Goal: Task Accomplishment & Management: Manage account settings

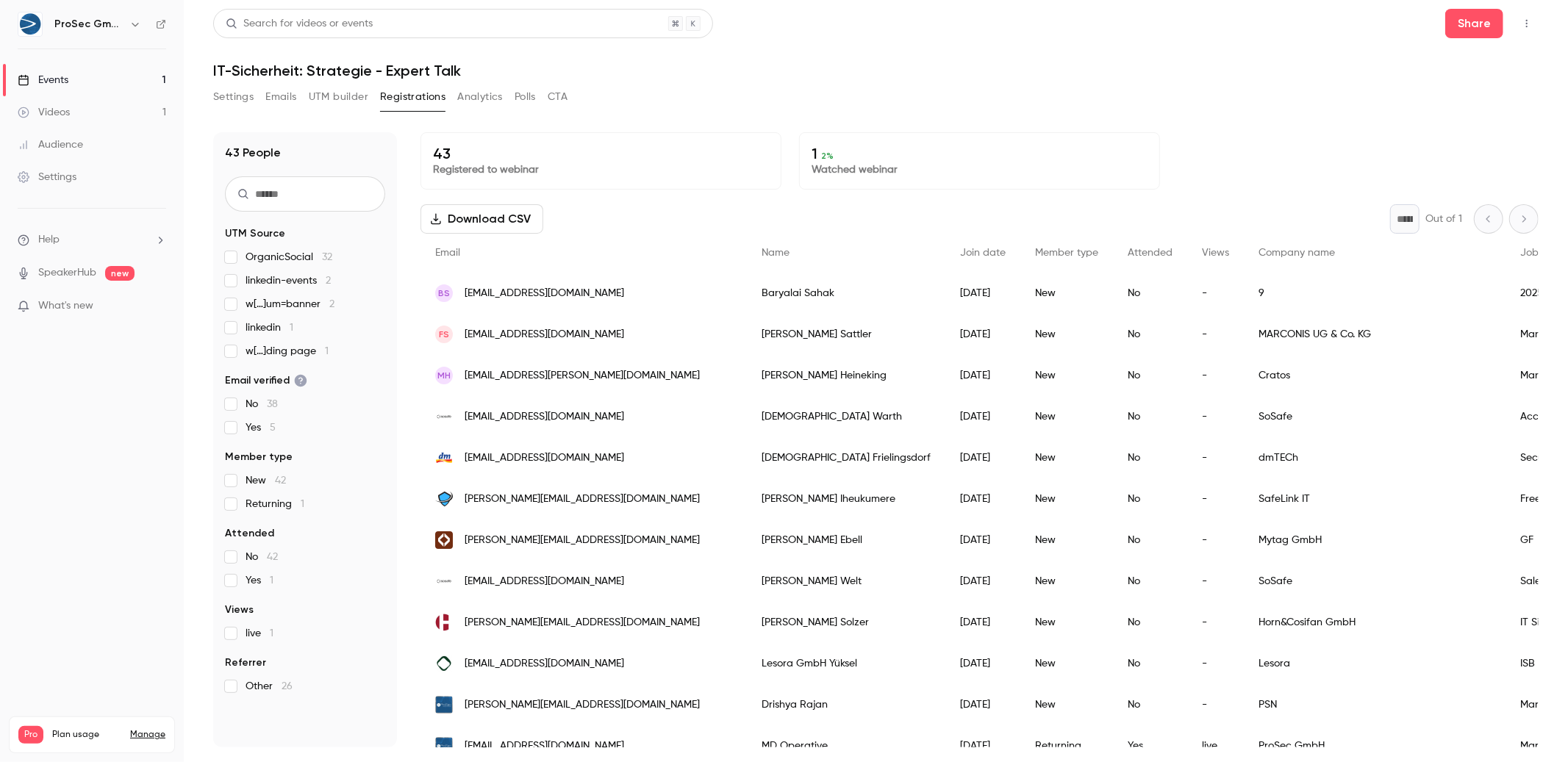
scroll to position [107, 0]
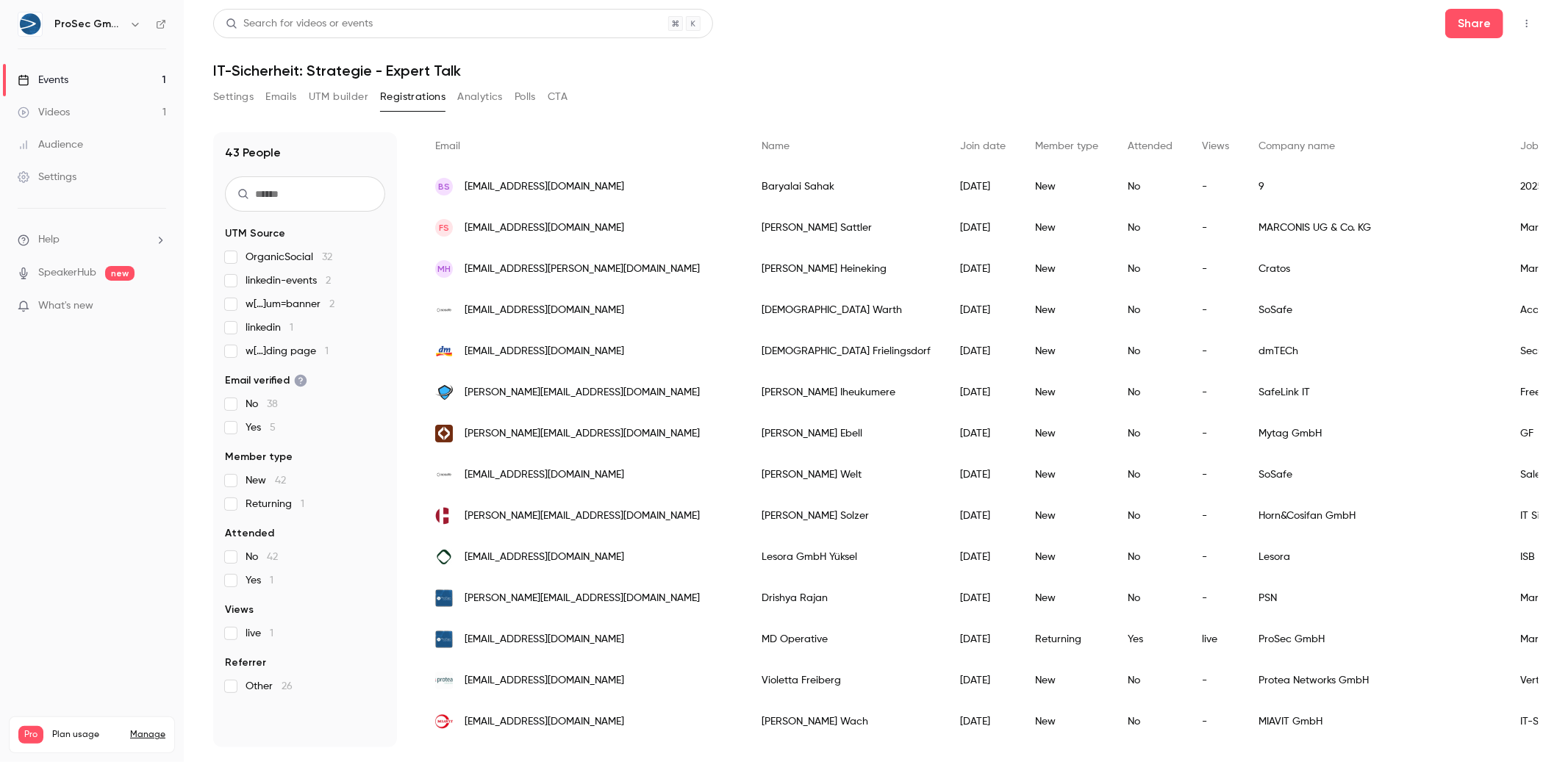
click at [40, 77] on div "Events" at bounding box center [43, 80] width 51 height 15
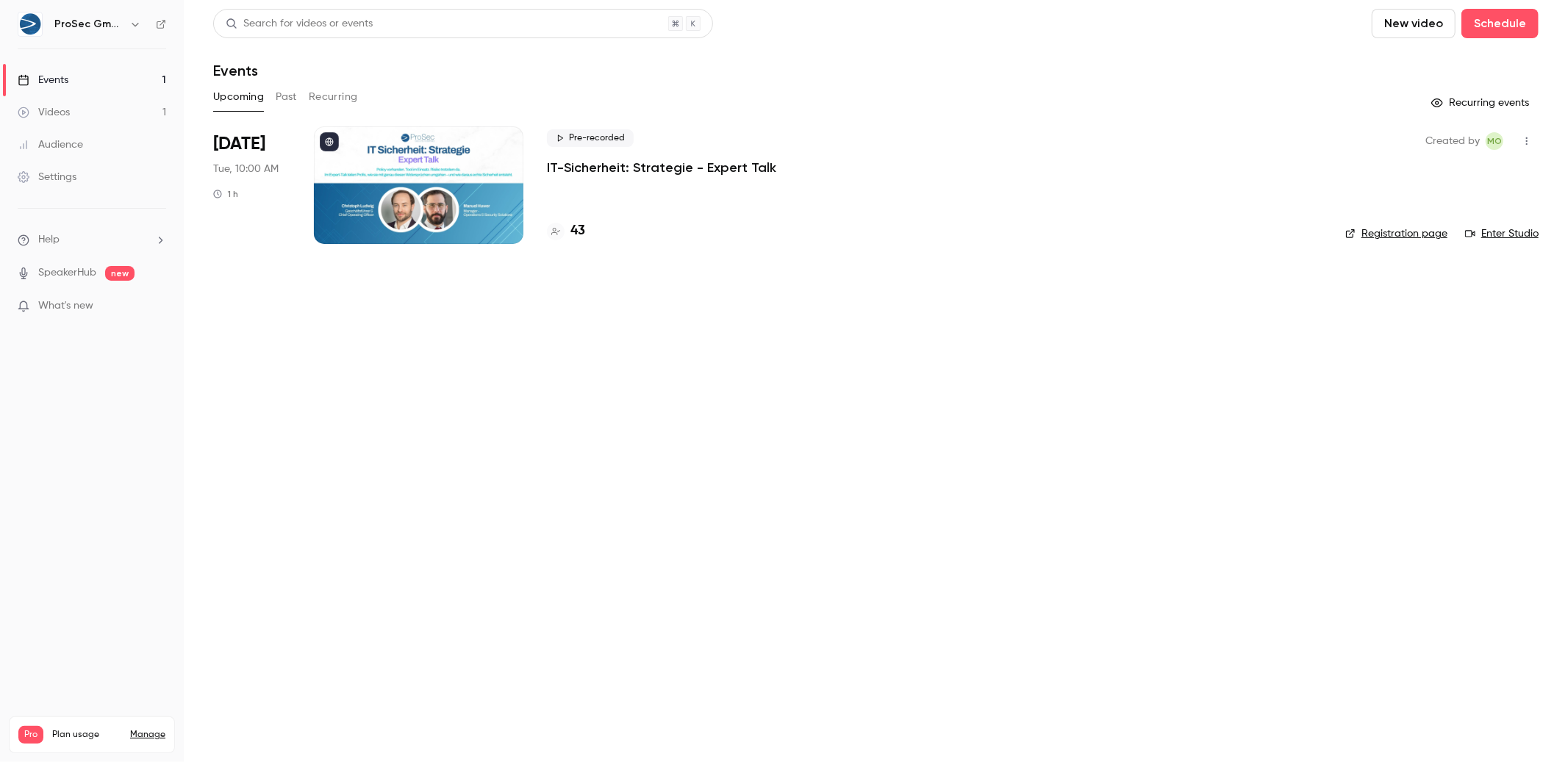
click at [638, 166] on p "IT-Sicherheit: Strategie - Expert Talk" at bounding box center [661, 167] width 229 height 18
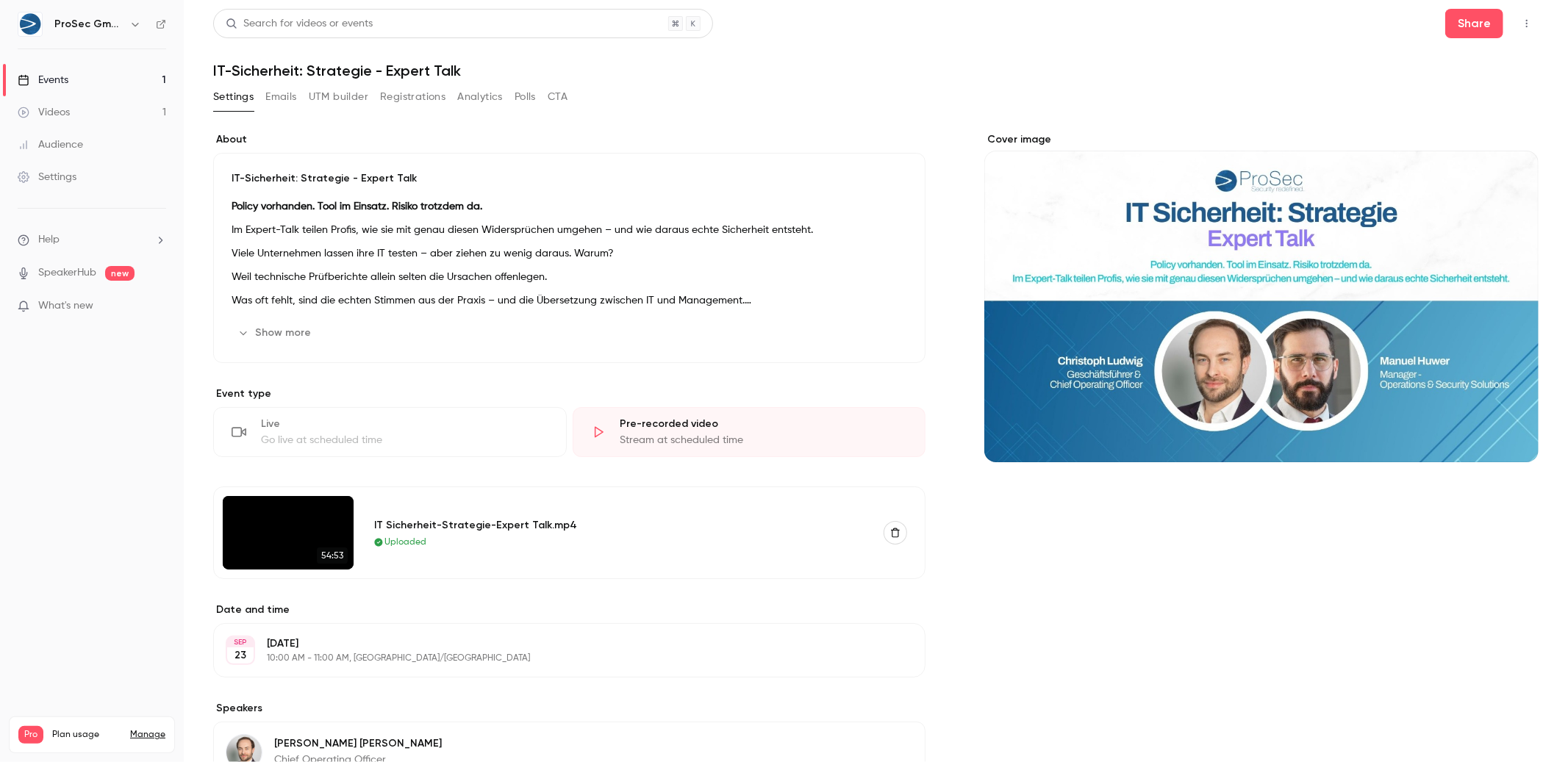
click at [102, 82] on link "Events 1" at bounding box center [92, 80] width 184 height 32
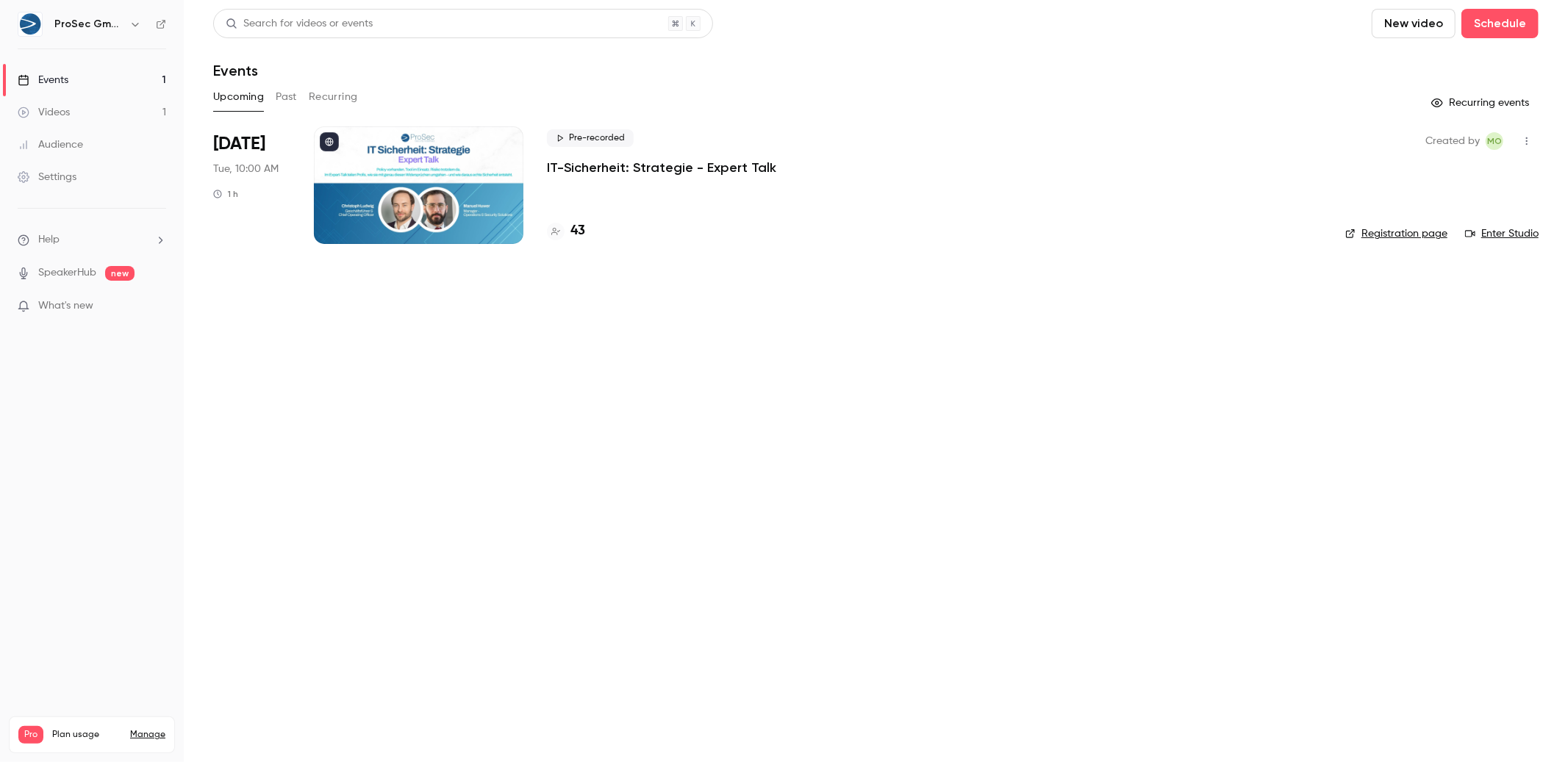
click at [62, 88] on link "Events 1" at bounding box center [92, 80] width 184 height 32
click at [660, 165] on p "IT-Sicherheit: Strategie - Expert Talk" at bounding box center [661, 167] width 229 height 18
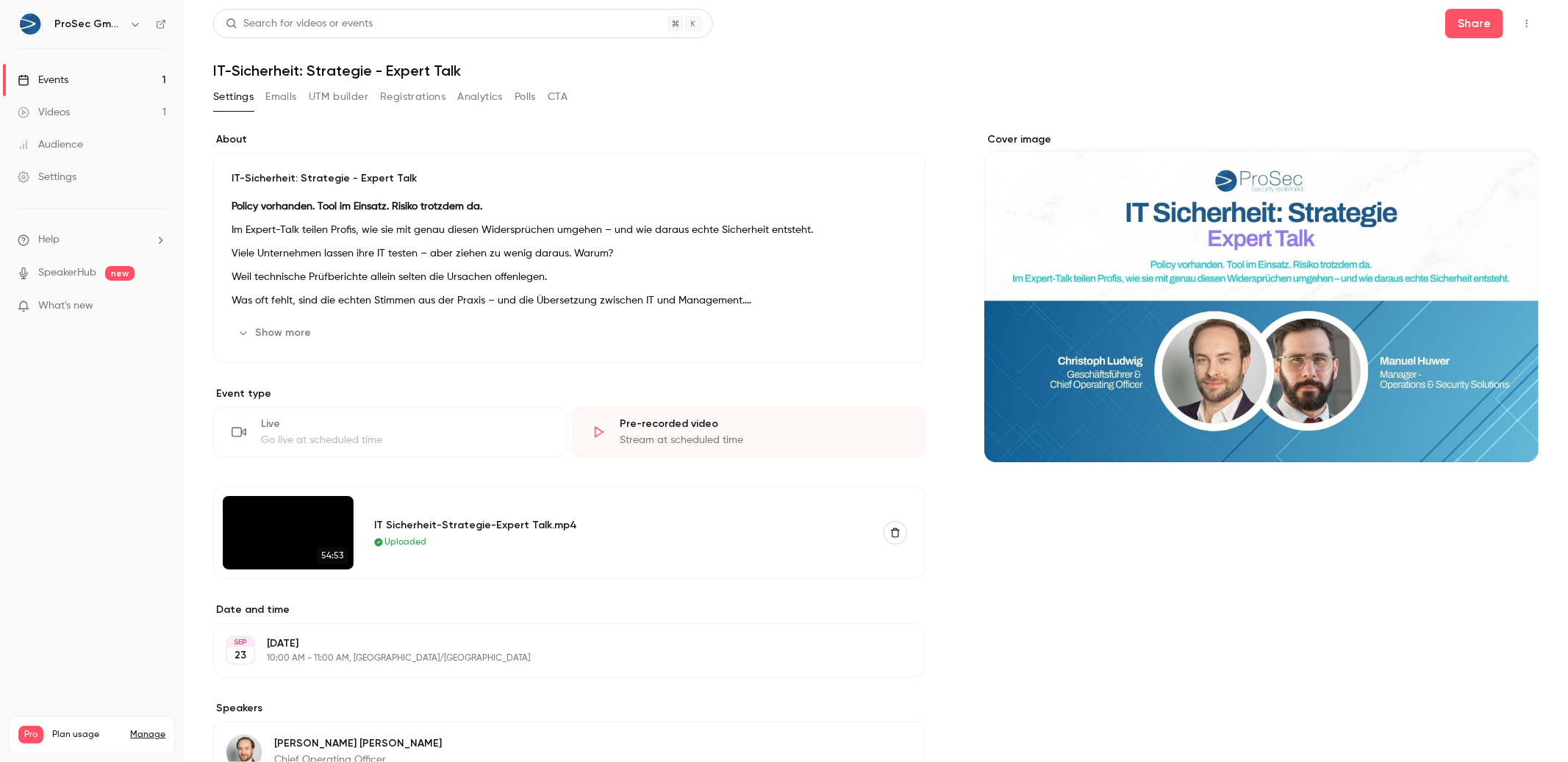
click at [1521, 27] on icon "button" at bounding box center [1526, 23] width 12 height 10
click at [1453, 106] on div "Enter Studio" at bounding box center [1457, 98] width 116 height 15
click at [72, 101] on link "Videos 1" at bounding box center [92, 112] width 184 height 32
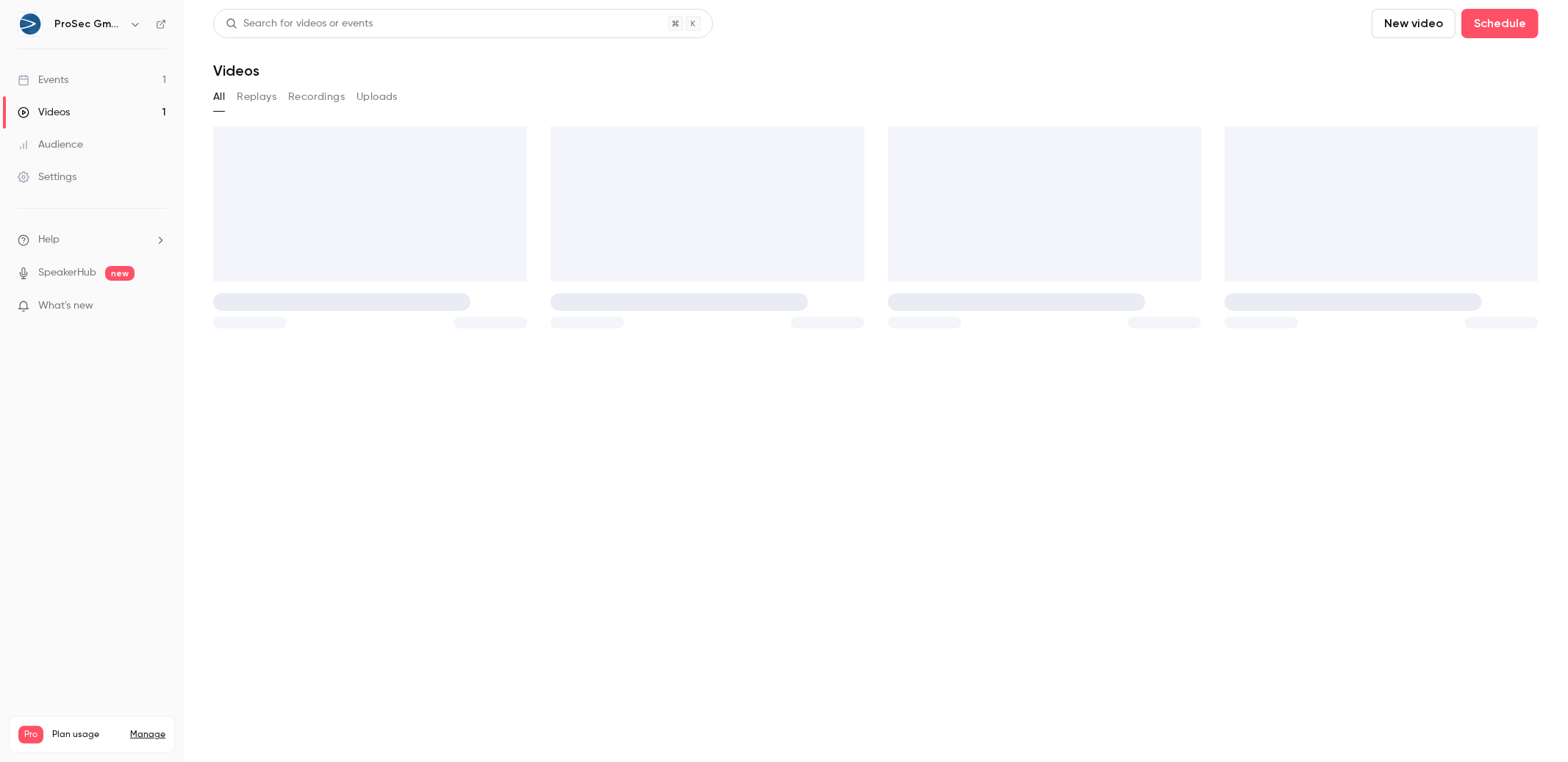
click at [88, 75] on link "Events 1" at bounding box center [92, 80] width 184 height 32
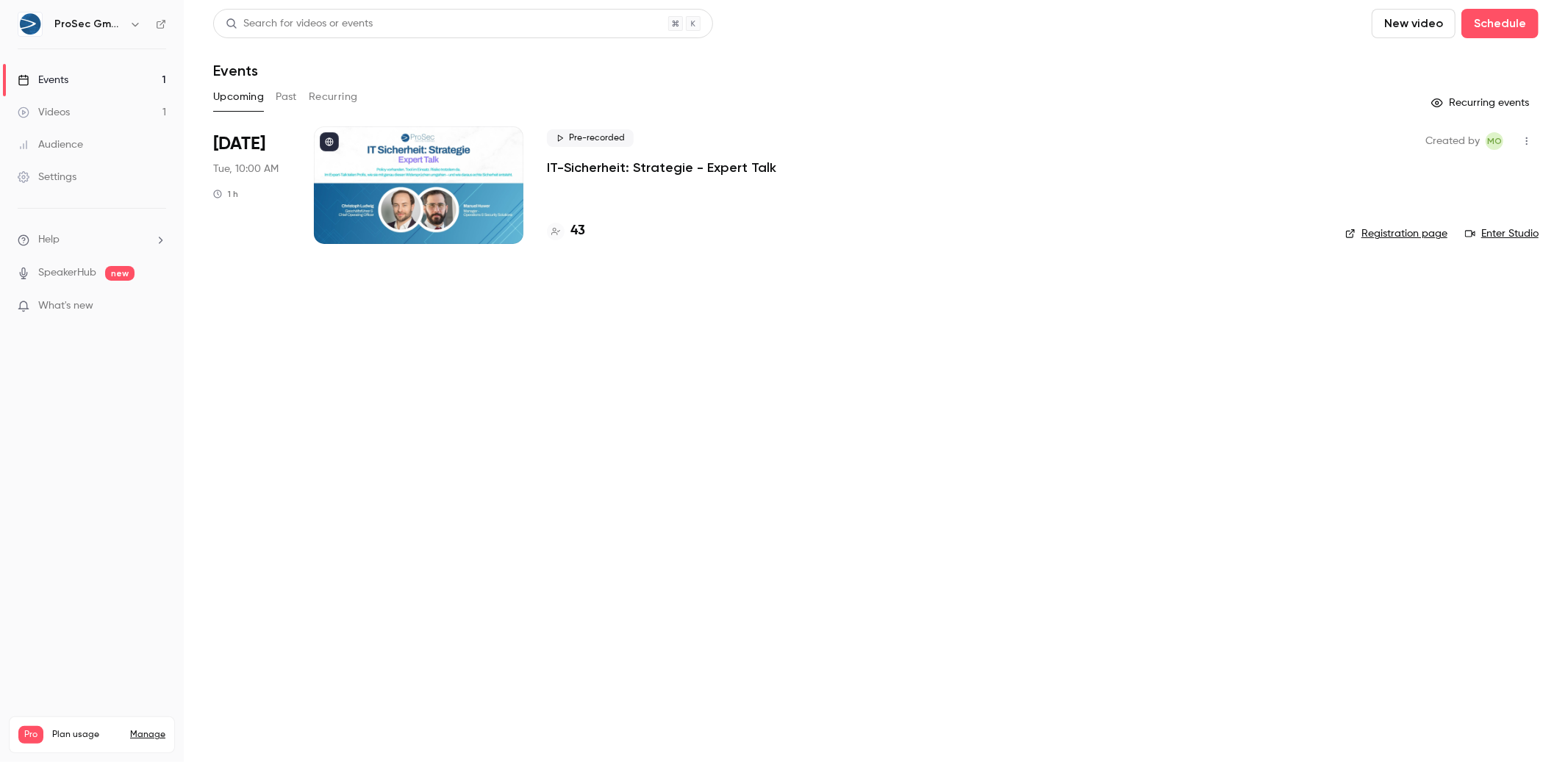
click at [283, 93] on button "Past" at bounding box center [286, 97] width 22 height 24
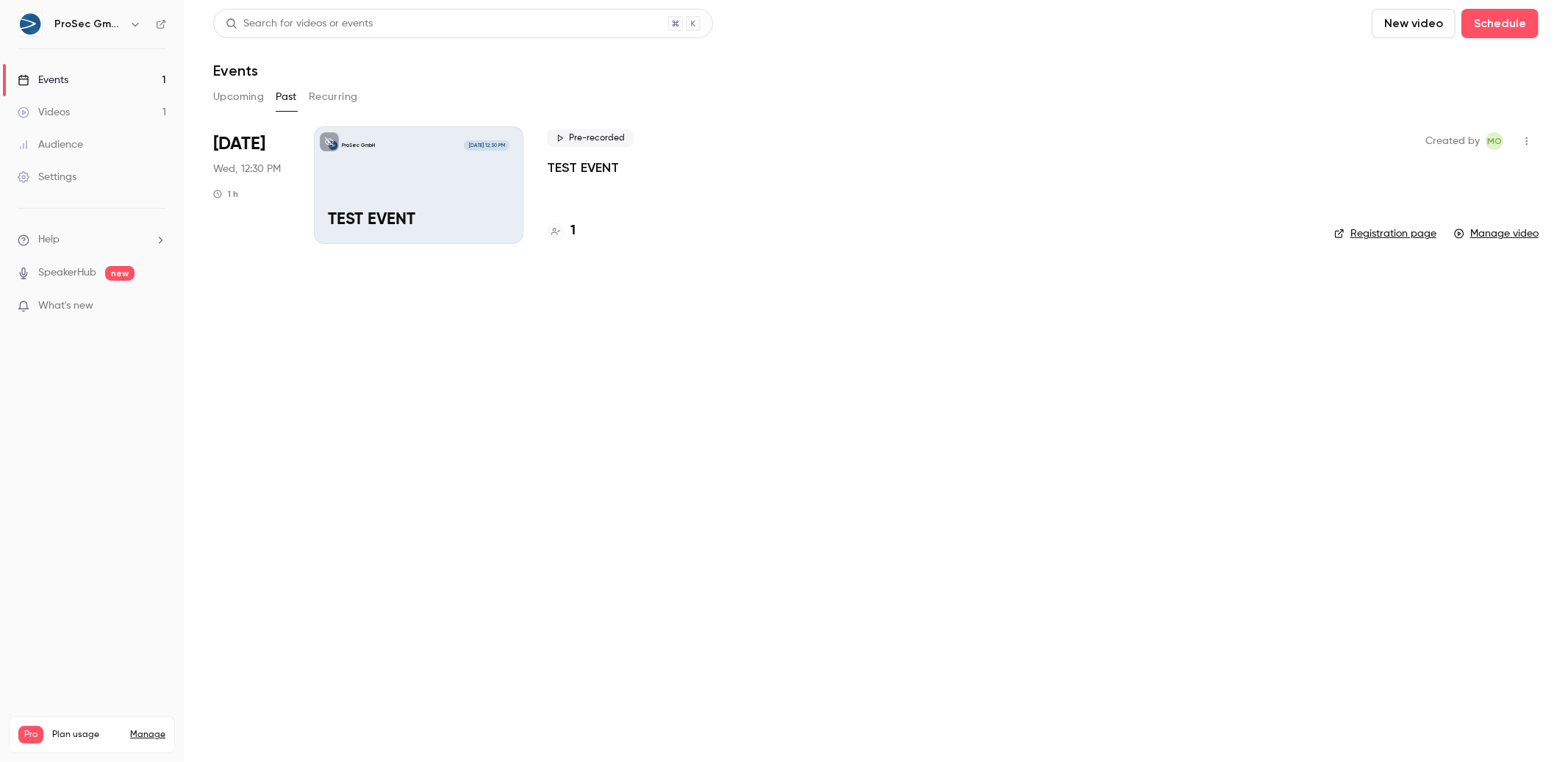
click at [1527, 135] on button "button" at bounding box center [1526, 141] width 24 height 24
click at [1436, 294] on div "Delete" at bounding box center [1470, 293] width 112 height 15
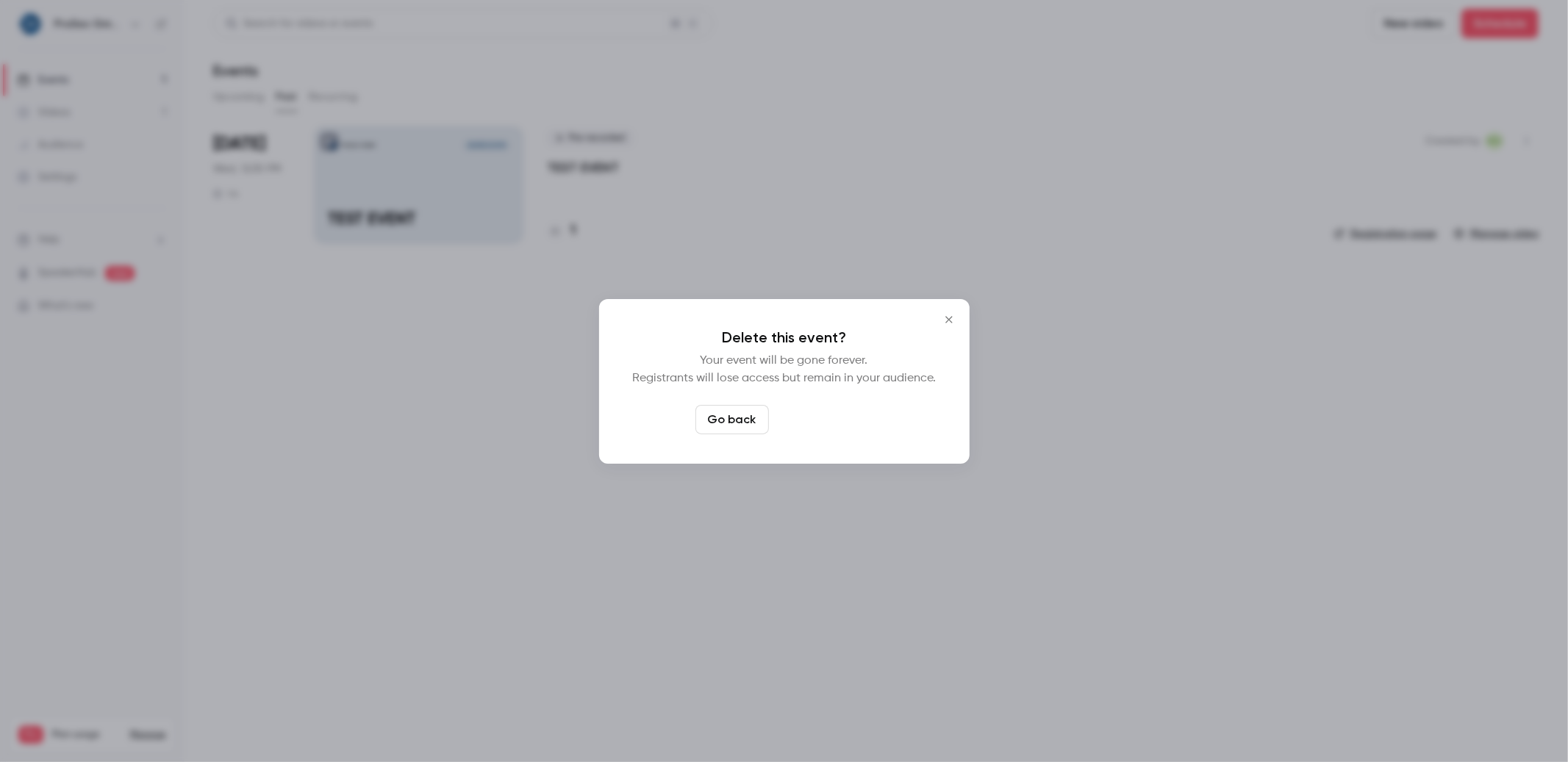
click at [850, 419] on button "Delete event" at bounding box center [824, 420] width 98 height 29
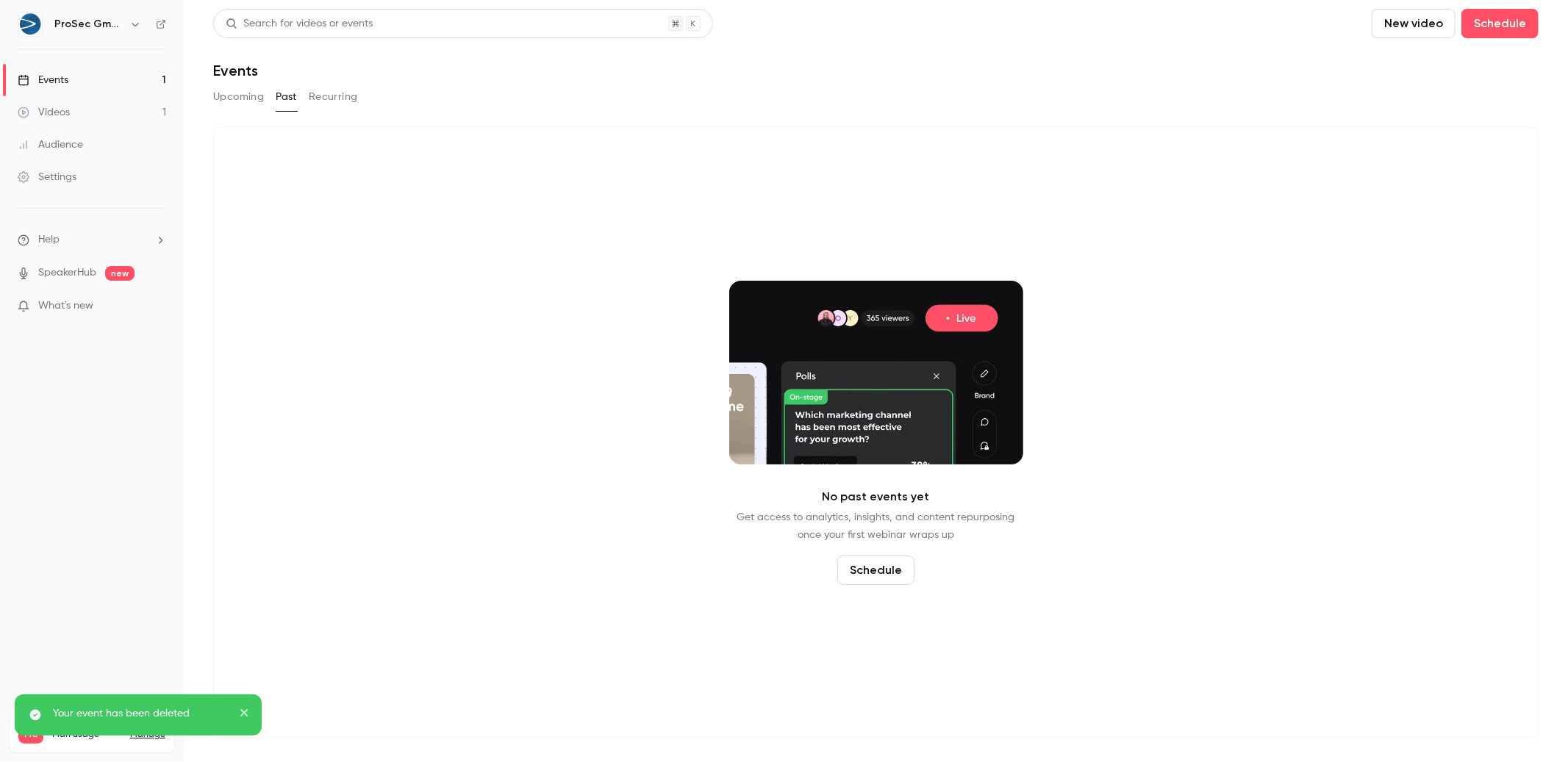
click at [245, 98] on button "Upcoming" at bounding box center [238, 97] width 51 height 24
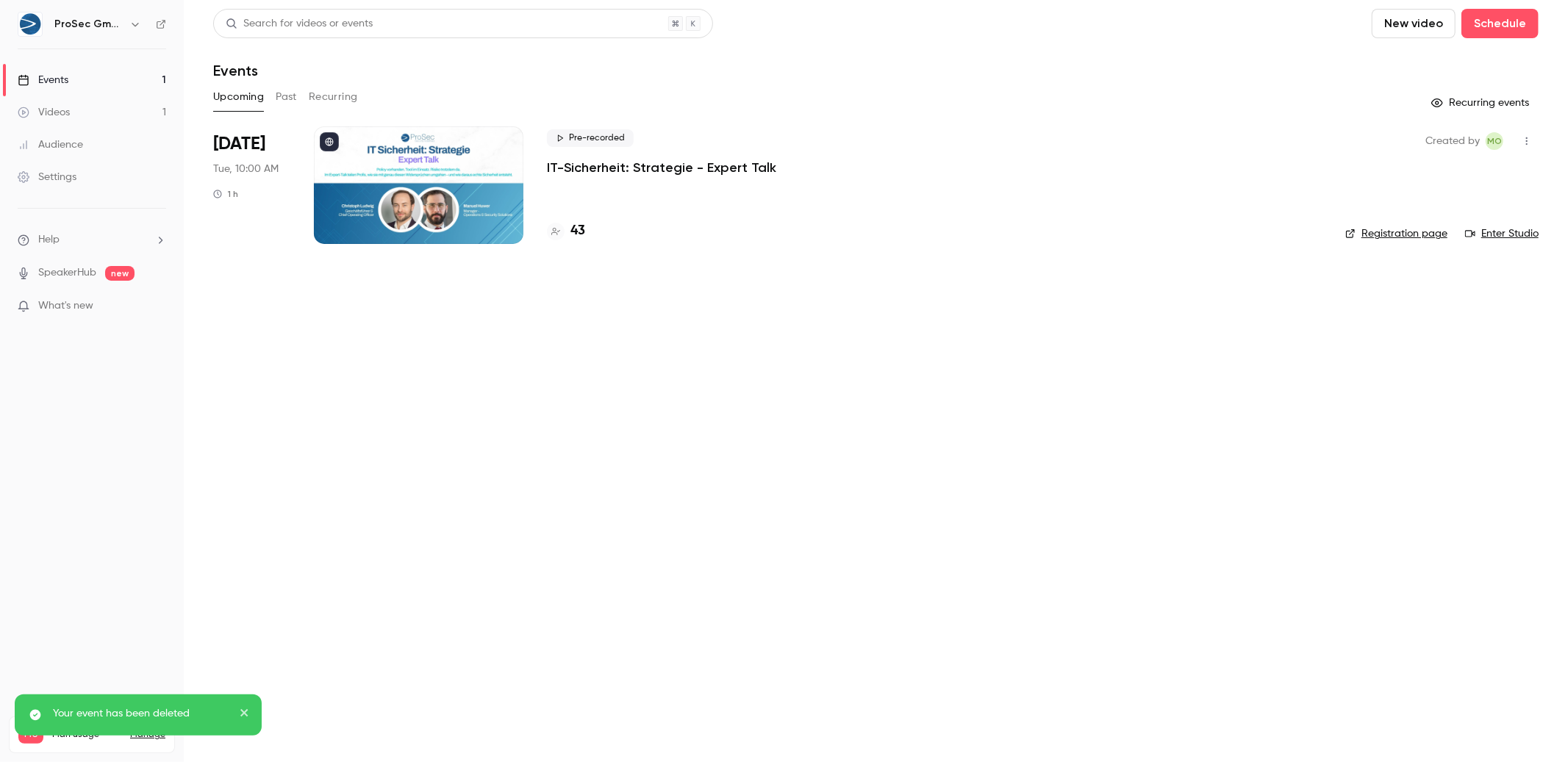
click at [321, 95] on button "Recurring" at bounding box center [333, 97] width 49 height 24
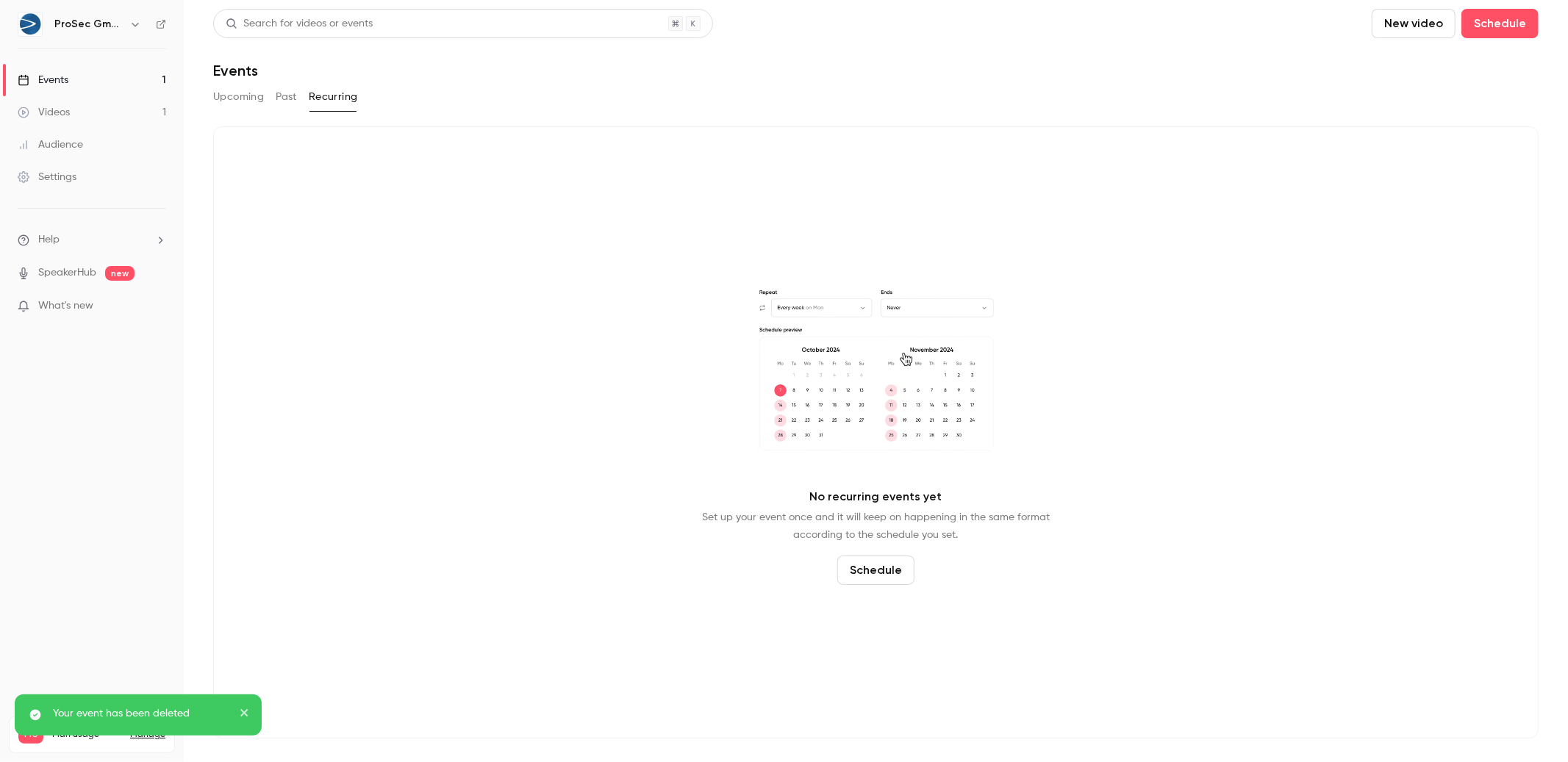
click at [281, 98] on button "Past" at bounding box center [286, 97] width 22 height 24
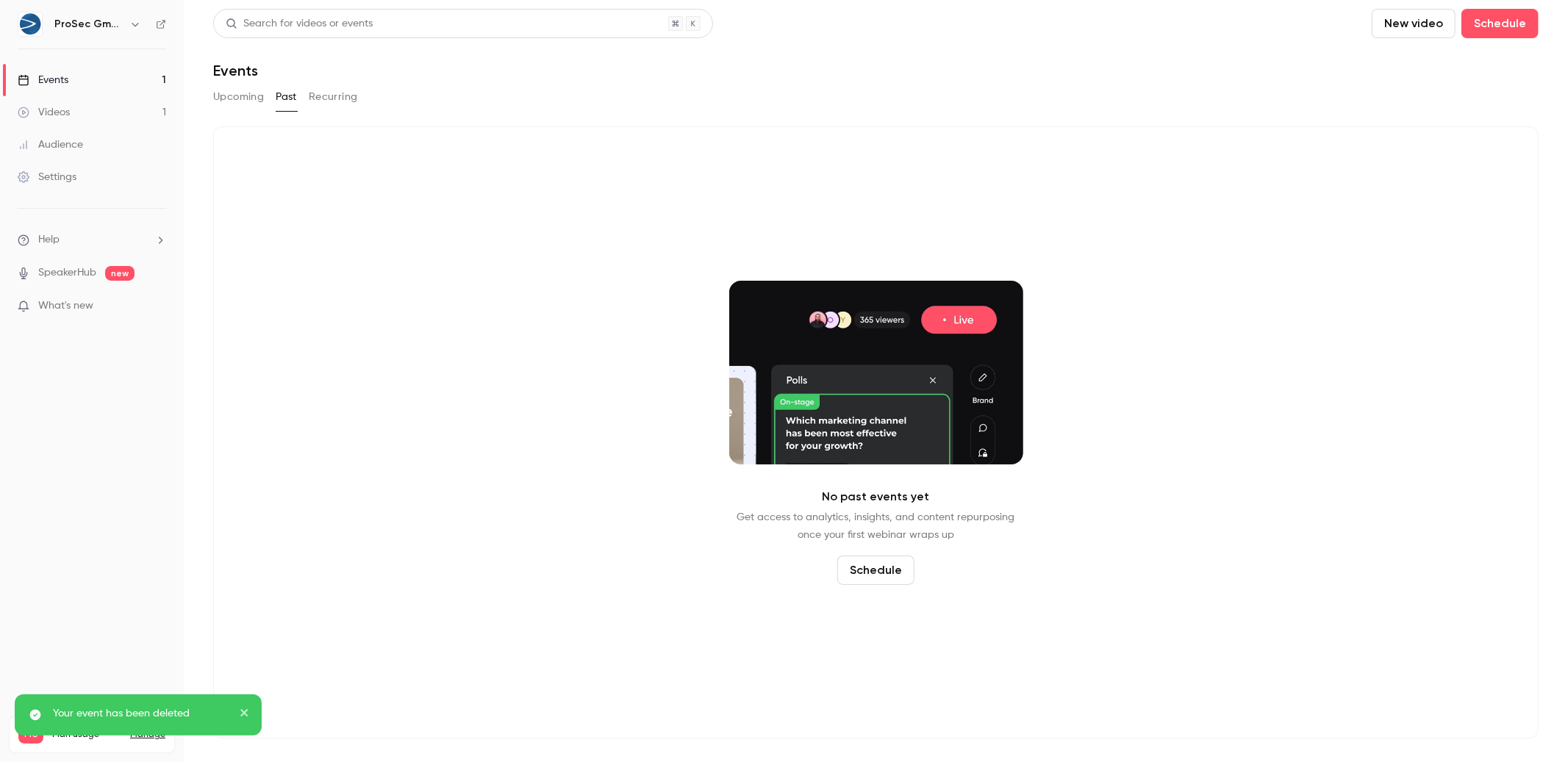
click at [217, 95] on button "Upcoming" at bounding box center [238, 97] width 51 height 24
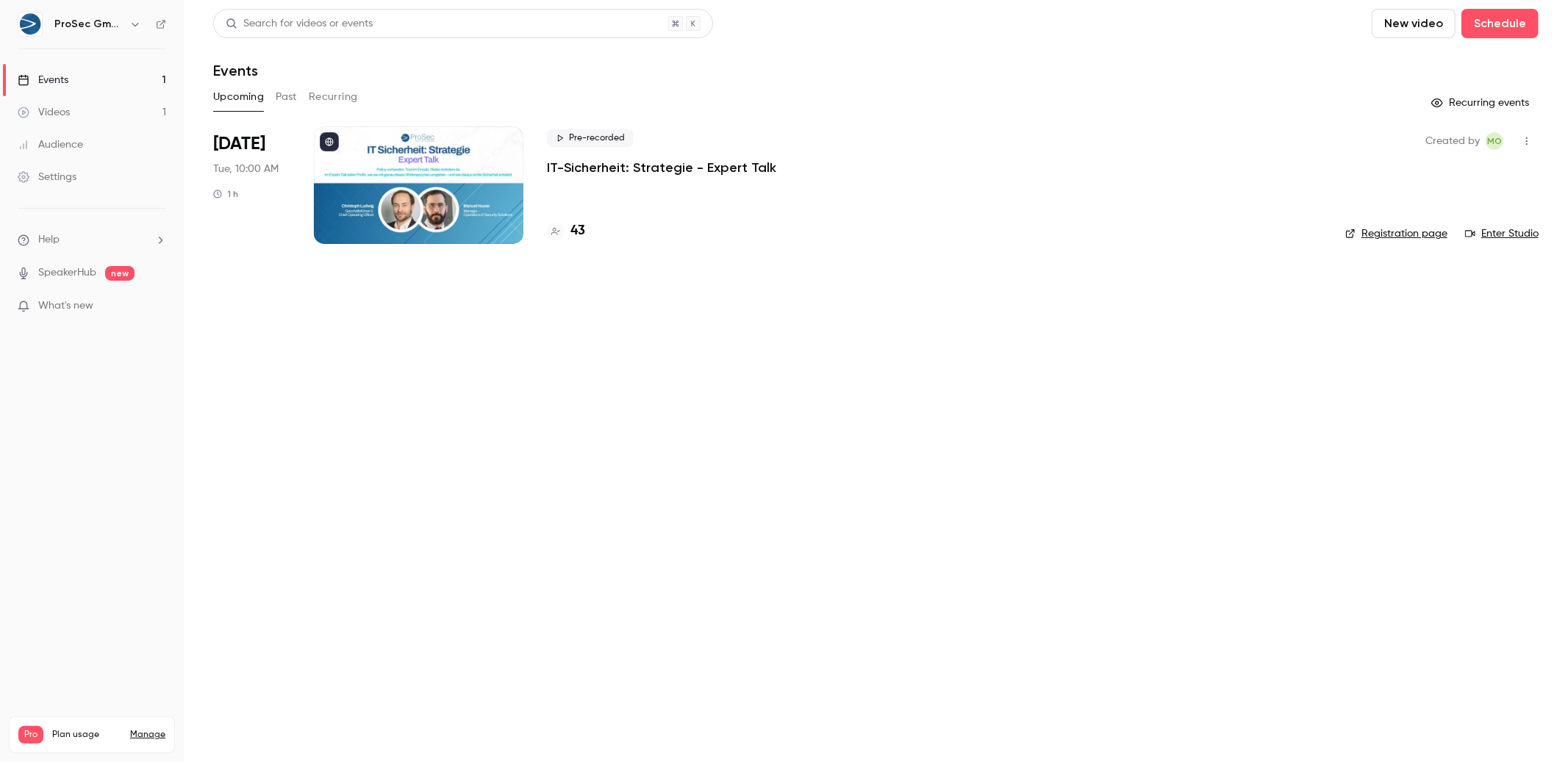
click at [657, 172] on p "IT-Sicherheit: Strategie - Expert Talk" at bounding box center [661, 167] width 229 height 18
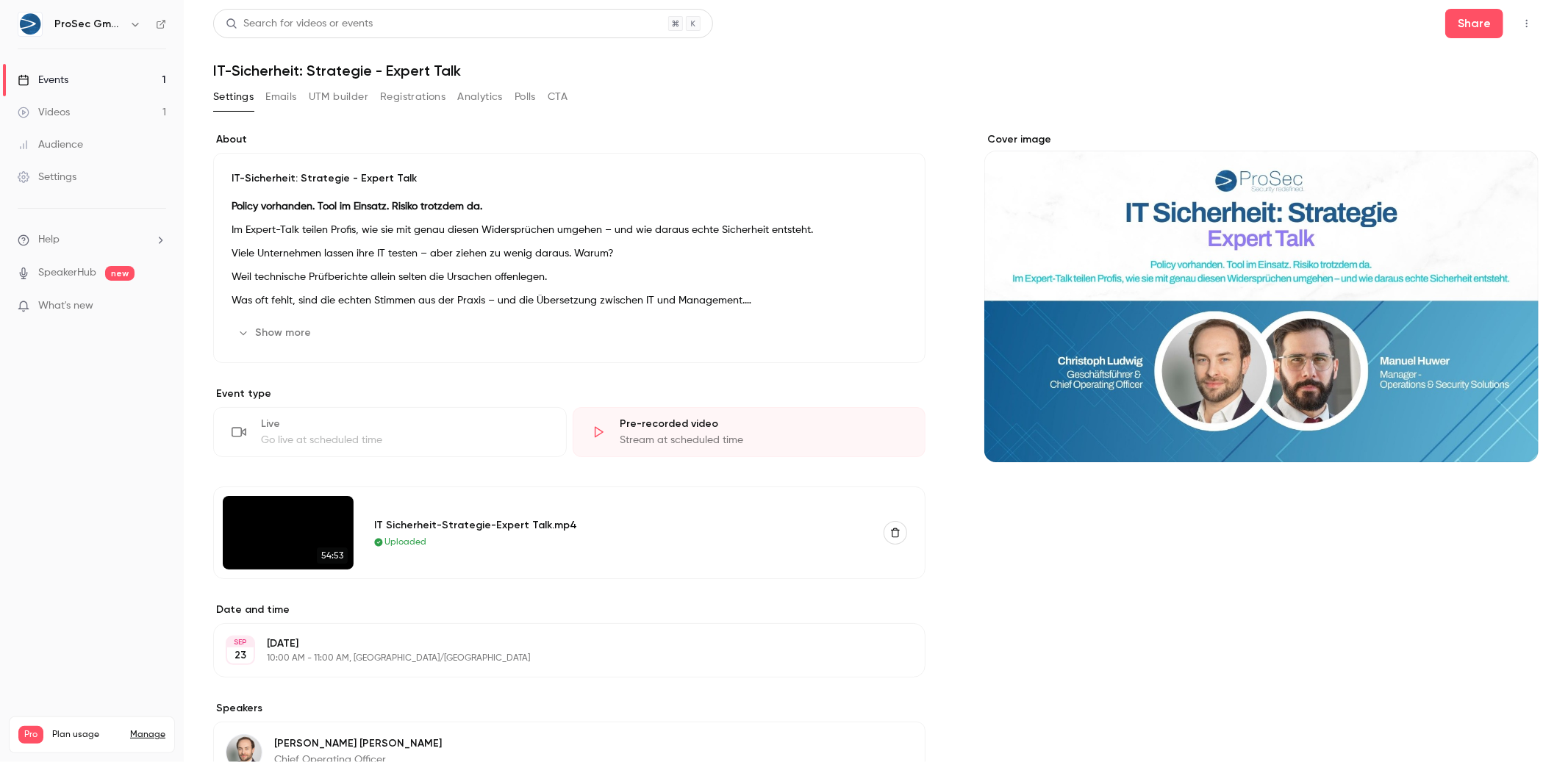
click at [1521, 25] on icon "button" at bounding box center [1526, 23] width 12 height 10
click at [781, 81] on div at bounding box center [784, 381] width 1568 height 762
click at [1521, 23] on icon "button" at bounding box center [1526, 23] width 12 height 10
click at [1449, 111] on li "Enter Studio" at bounding box center [1446, 99] width 163 height 38
click at [275, 83] on div "Search for videos or events Share IT-Sicherheit: Strategie - Expert Talk Settin…" at bounding box center [875, 577] width 1325 height 1138
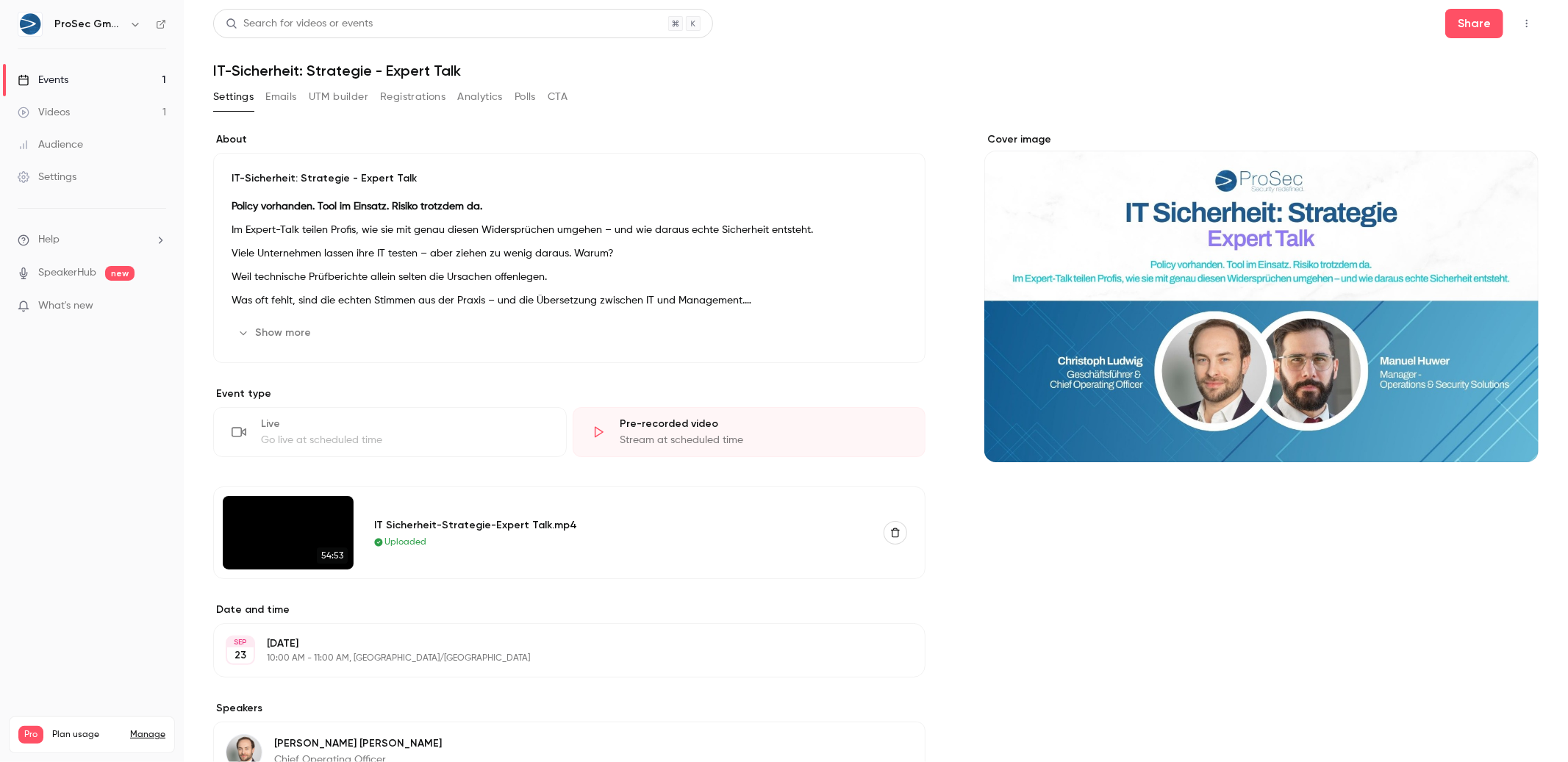
click at [275, 92] on button "Emails" at bounding box center [281, 97] width 31 height 24
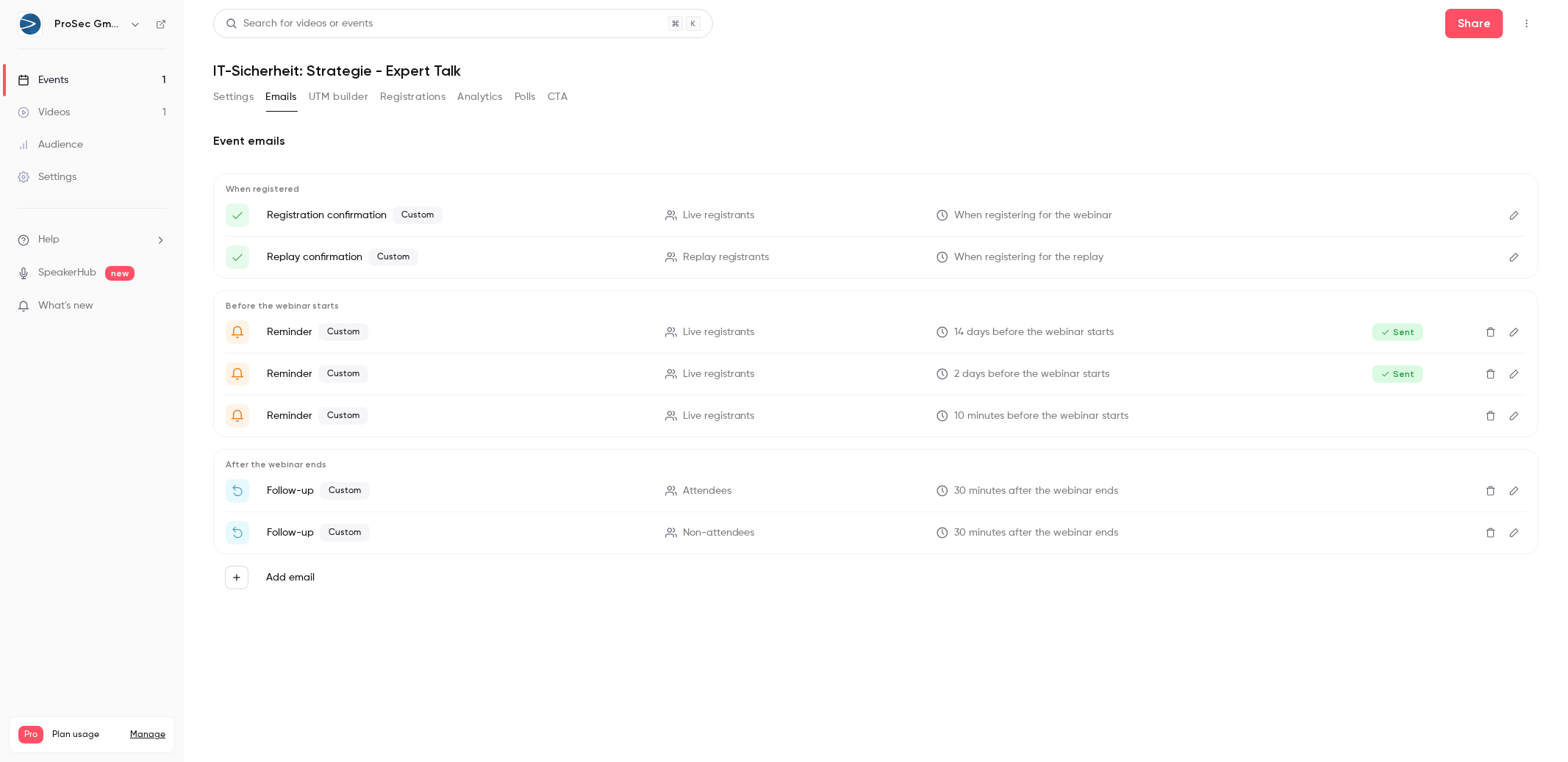
click at [1517, 489] on icon "Edit" at bounding box center [1513, 491] width 8 height 8
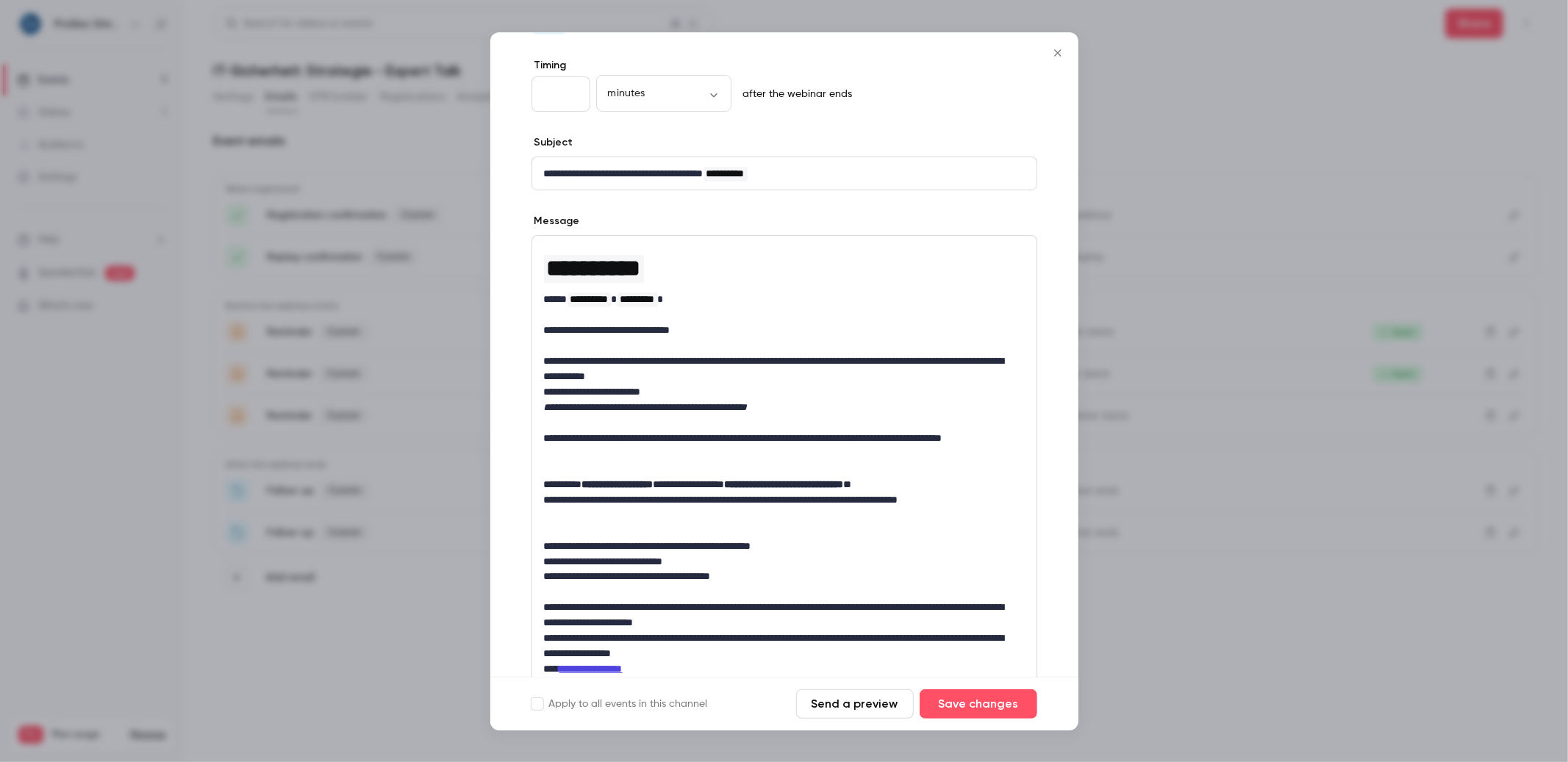
scroll to position [210, 0]
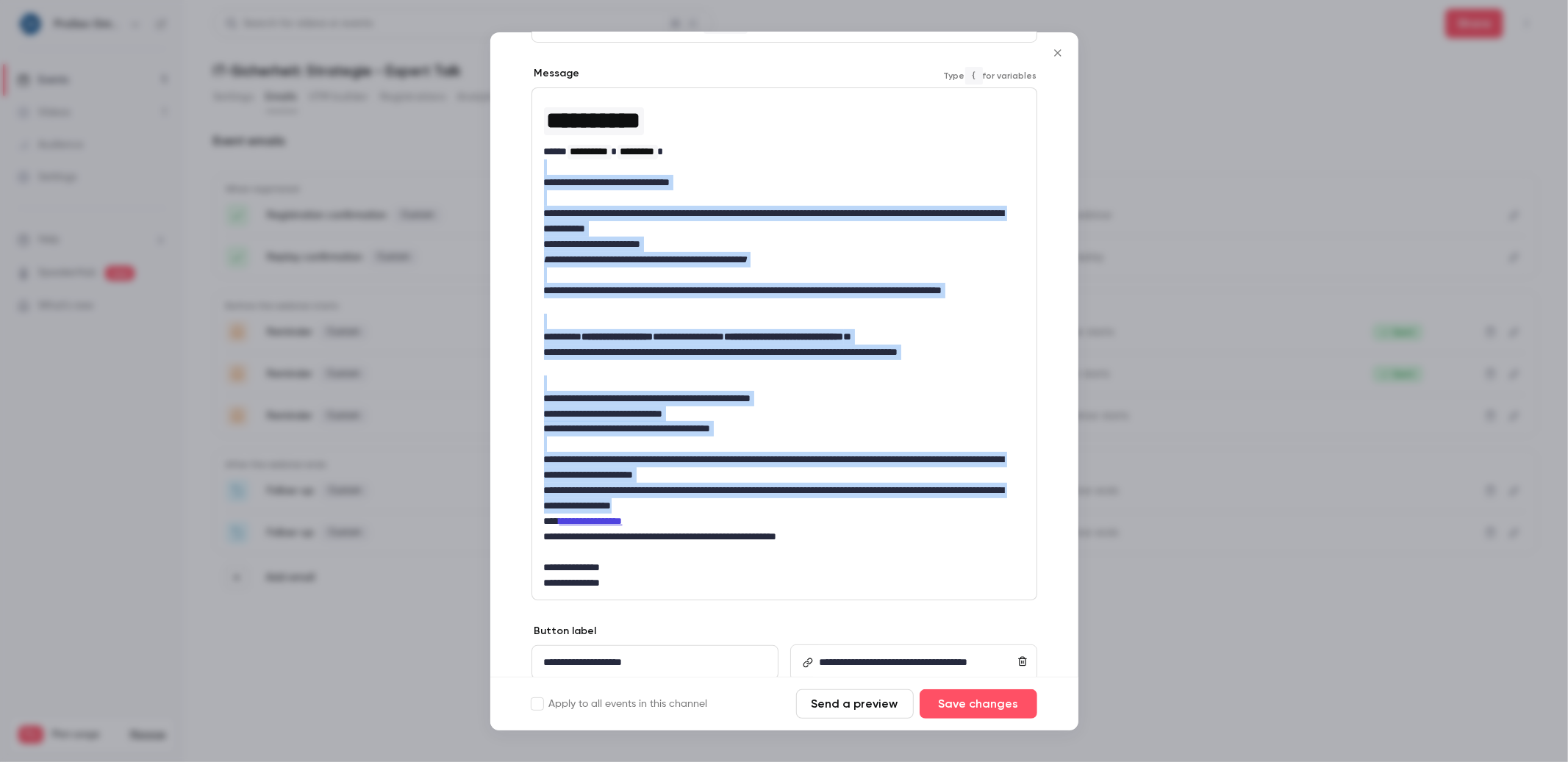
drag, startPoint x: 857, startPoint y: 511, endPoint x: 812, endPoint y: 161, distance: 352.9
click at [812, 161] on div "**********" at bounding box center [784, 344] width 504 height 511
click at [838, 296] on p "**********" at bounding box center [777, 298] width 468 height 31
drag, startPoint x: 862, startPoint y: 180, endPoint x: 869, endPoint y: 507, distance: 327.1
click at [869, 507] on div "**********" at bounding box center [784, 344] width 504 height 511
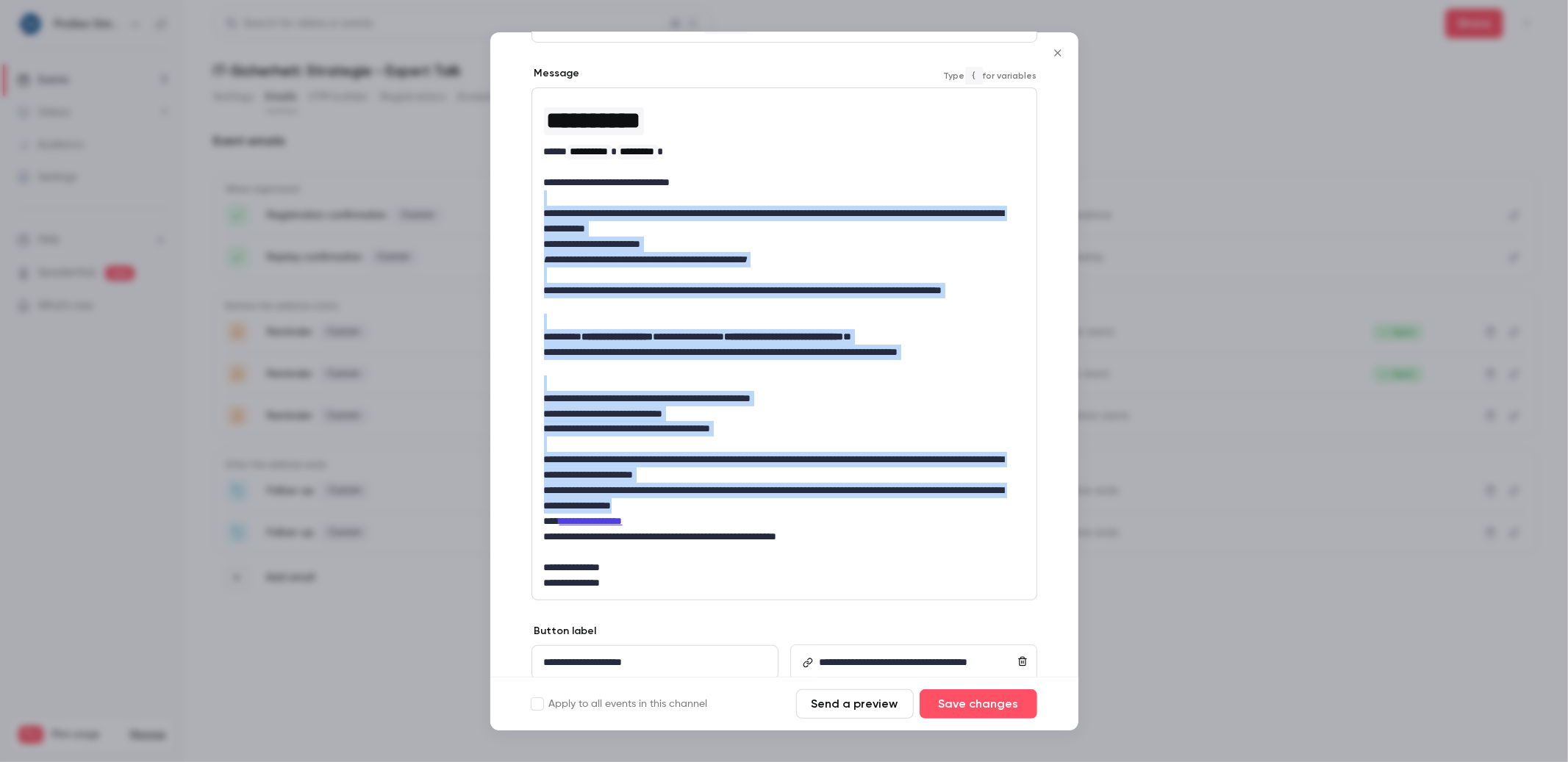
click at [869, 507] on p "**********" at bounding box center [777, 498] width 468 height 31
drag, startPoint x: 869, startPoint y: 507, endPoint x: 542, endPoint y: 177, distance: 464.6
click at [542, 177] on div "**********" at bounding box center [784, 344] width 504 height 511
drag, startPoint x: 542, startPoint y: 177, endPoint x: 904, endPoint y: 511, distance: 492.5
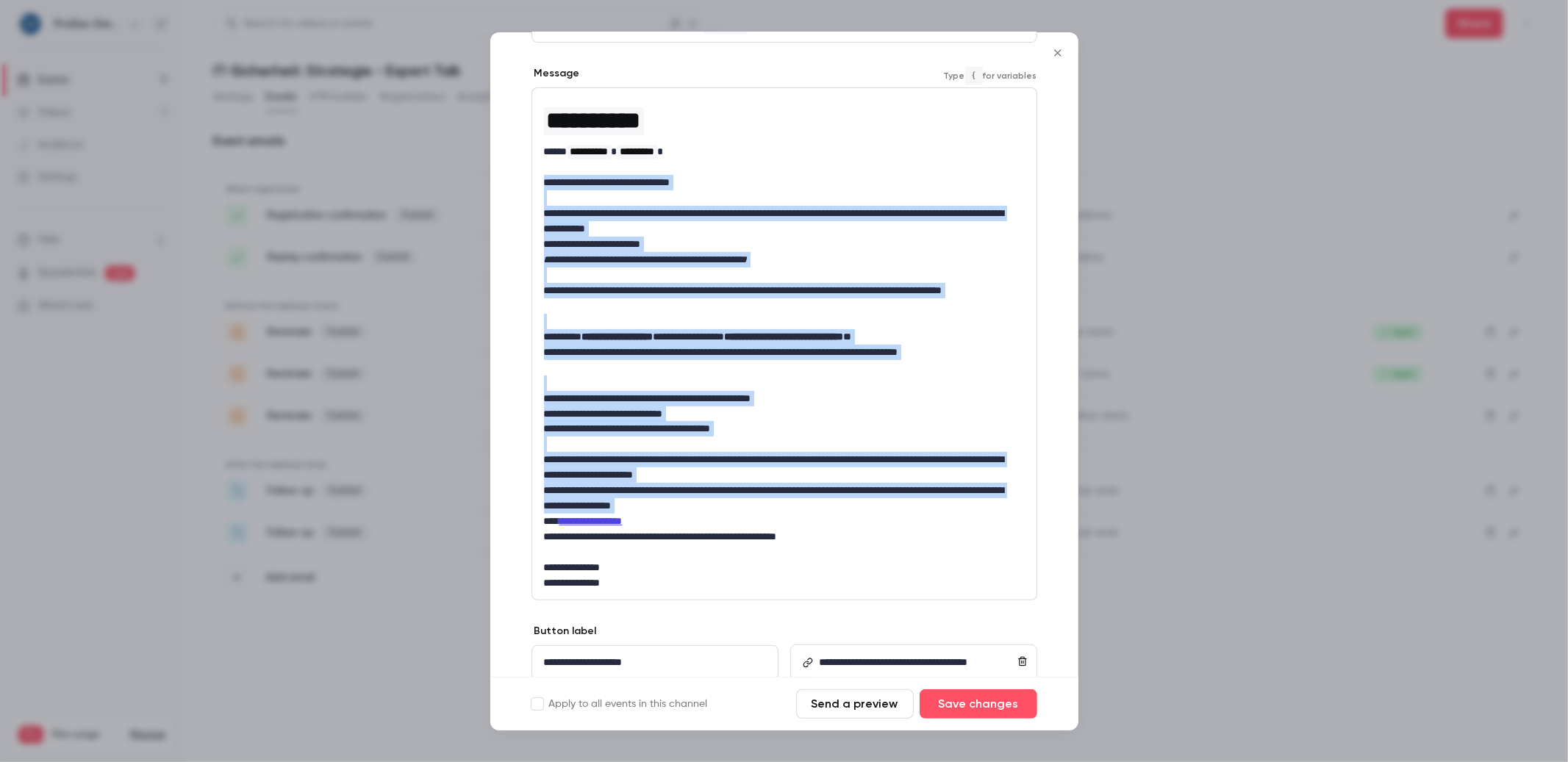
click at [904, 511] on div "**********" at bounding box center [784, 344] width 504 height 511
click at [904, 511] on p "**********" at bounding box center [777, 498] width 468 height 31
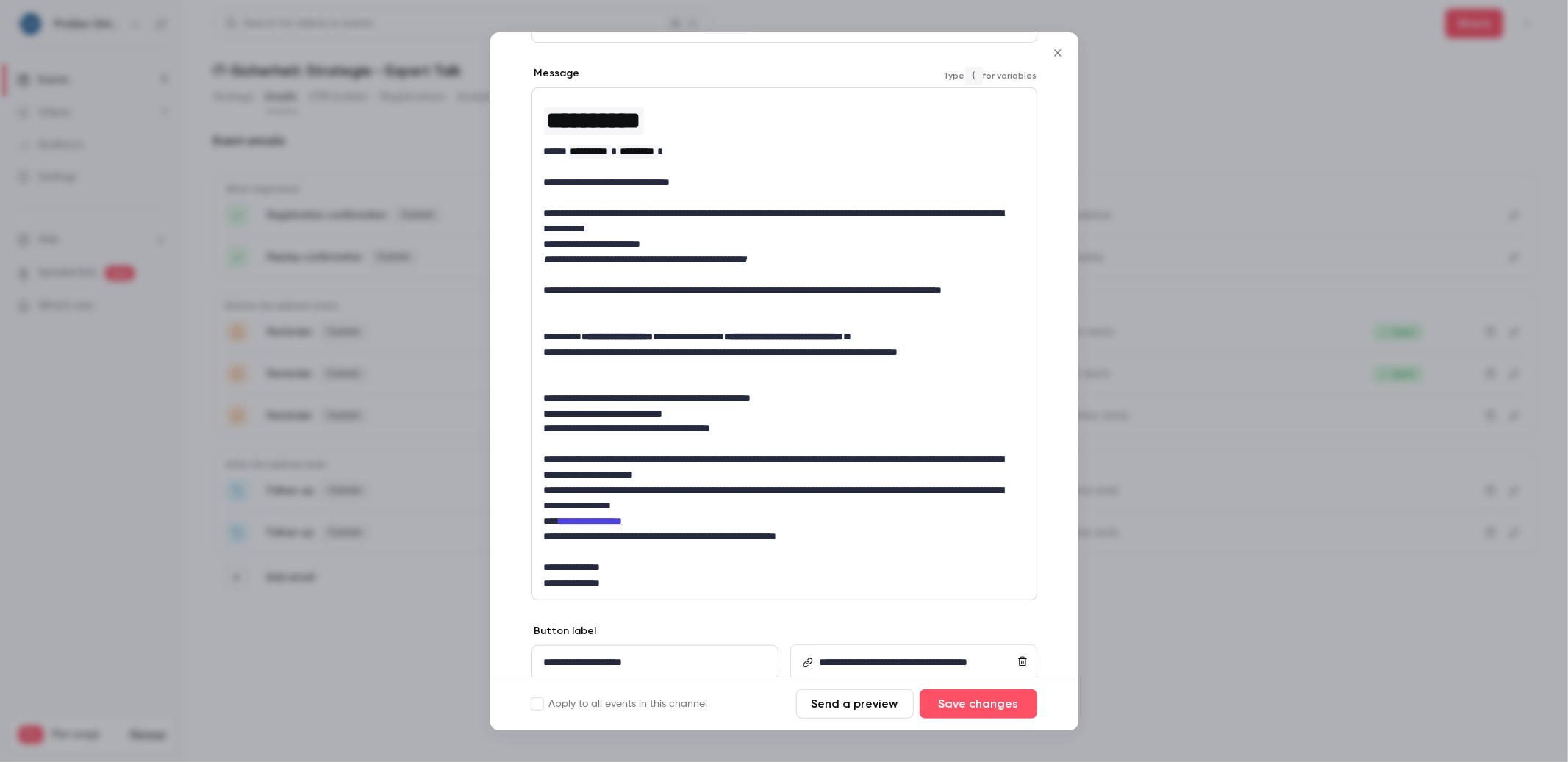
click at [1059, 51] on icon "Close" at bounding box center [1057, 52] width 18 height 12
